Goal: Check status

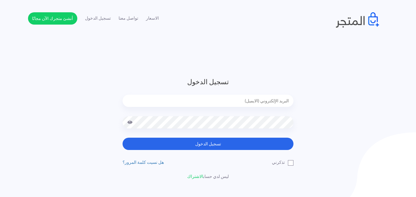
click at [242, 100] on input "email" at bounding box center [208, 101] width 171 height 12
type input "[EMAIL_ADDRESS][DOMAIN_NAME]"
click at [123, 138] on button "تسجيل الدخول" at bounding box center [208, 144] width 171 height 12
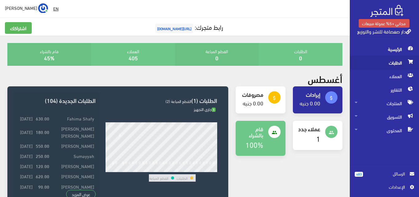
click at [364, 62] on span "الطلبات" at bounding box center [384, 63] width 59 height 14
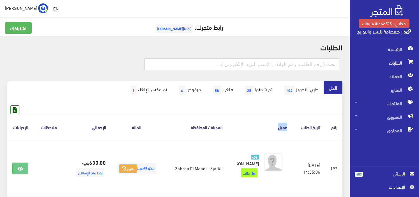
drag, startPoint x: 263, startPoint y: 129, endPoint x: 295, endPoint y: 123, distance: 33.2
click at [295, 123] on tr "رقم تاريخ الطلب عميل المدينة / المحافظة الحالة اﻹجمالي ملاحظات الإجراءات" at bounding box center [174, 128] width 335 height 26
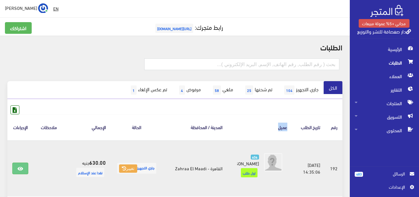
drag, startPoint x: 167, startPoint y: 120, endPoint x: 86, endPoint y: 141, distance: 84.1
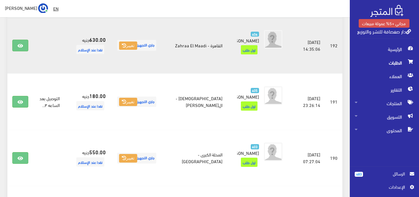
scroll to position [135, 0]
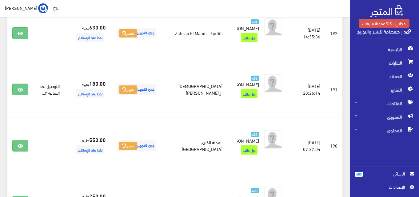
click at [377, 171] on span "الرسائل" at bounding box center [386, 174] width 37 height 7
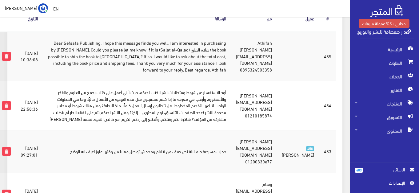
scroll to position [99, 0]
